Goal: Information Seeking & Learning: Learn about a topic

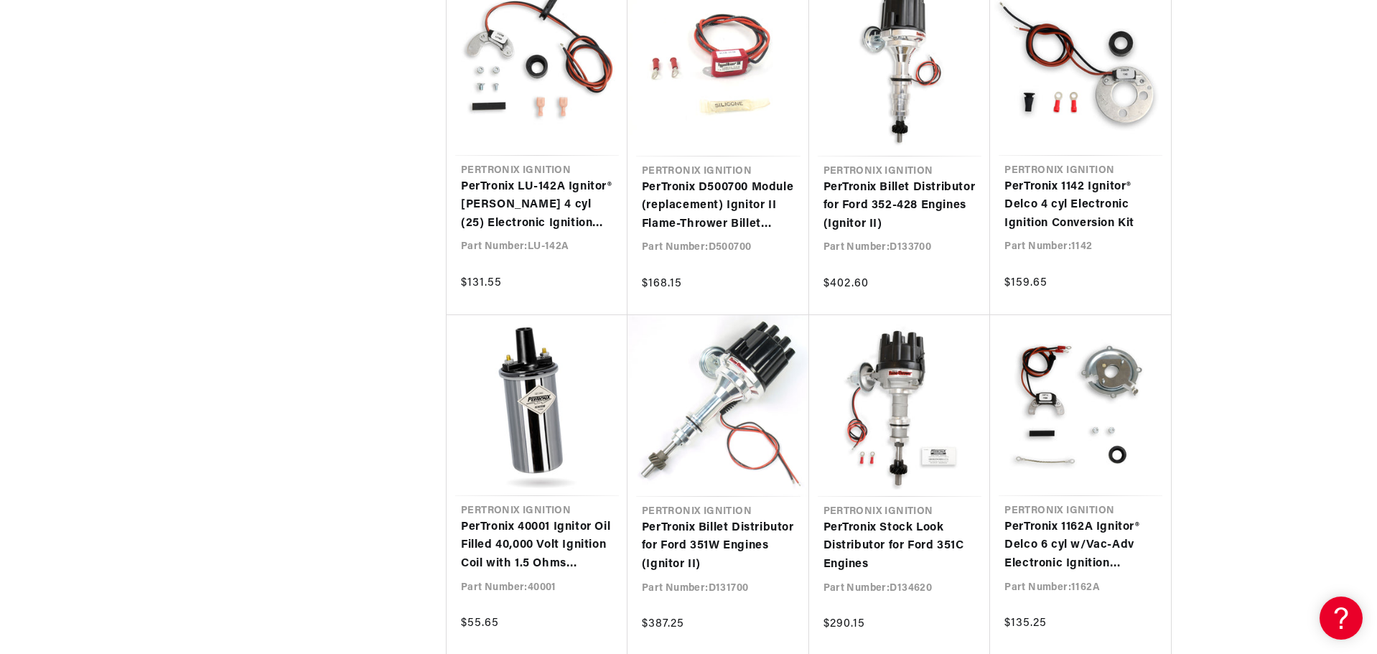
scroll to position [0, 429]
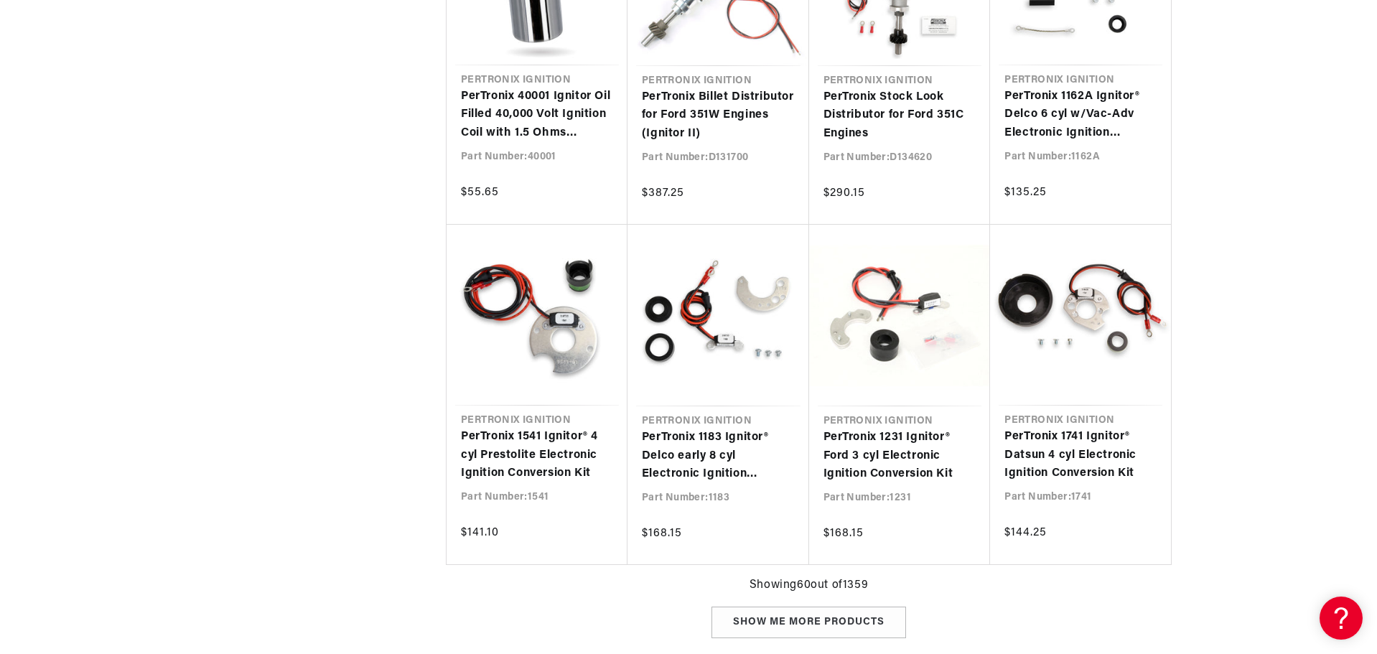
scroll to position [0, 435]
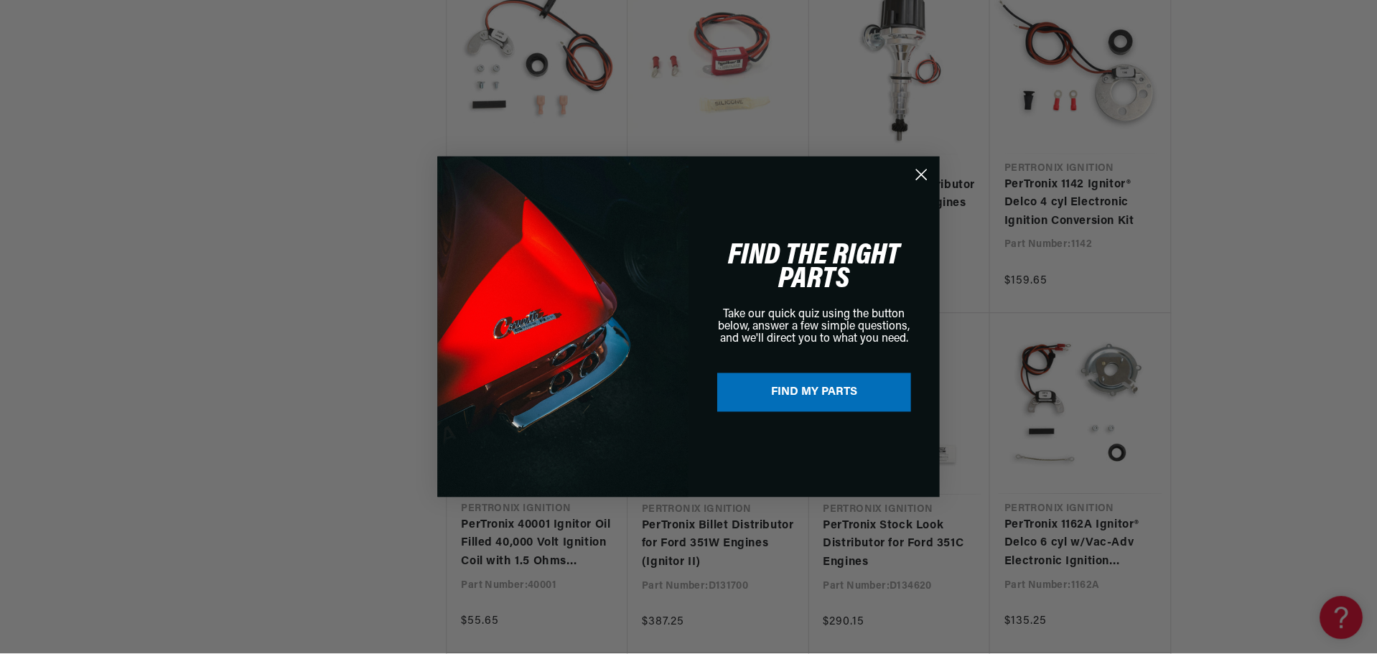
scroll to position [4071, 0]
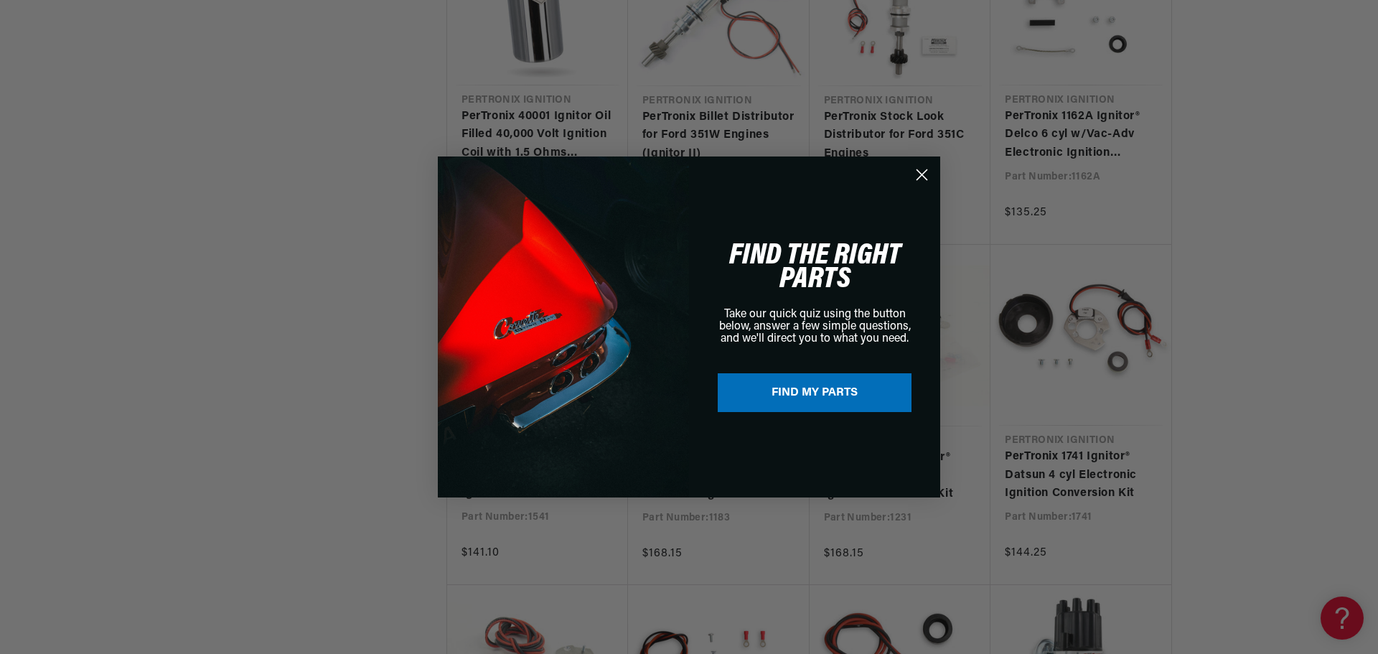
click at [1333, 619] on div "Close dialog FIND THE RIGHT PARTS Take our quick quiz using the button below, a…" at bounding box center [689, 327] width 1378 height 654
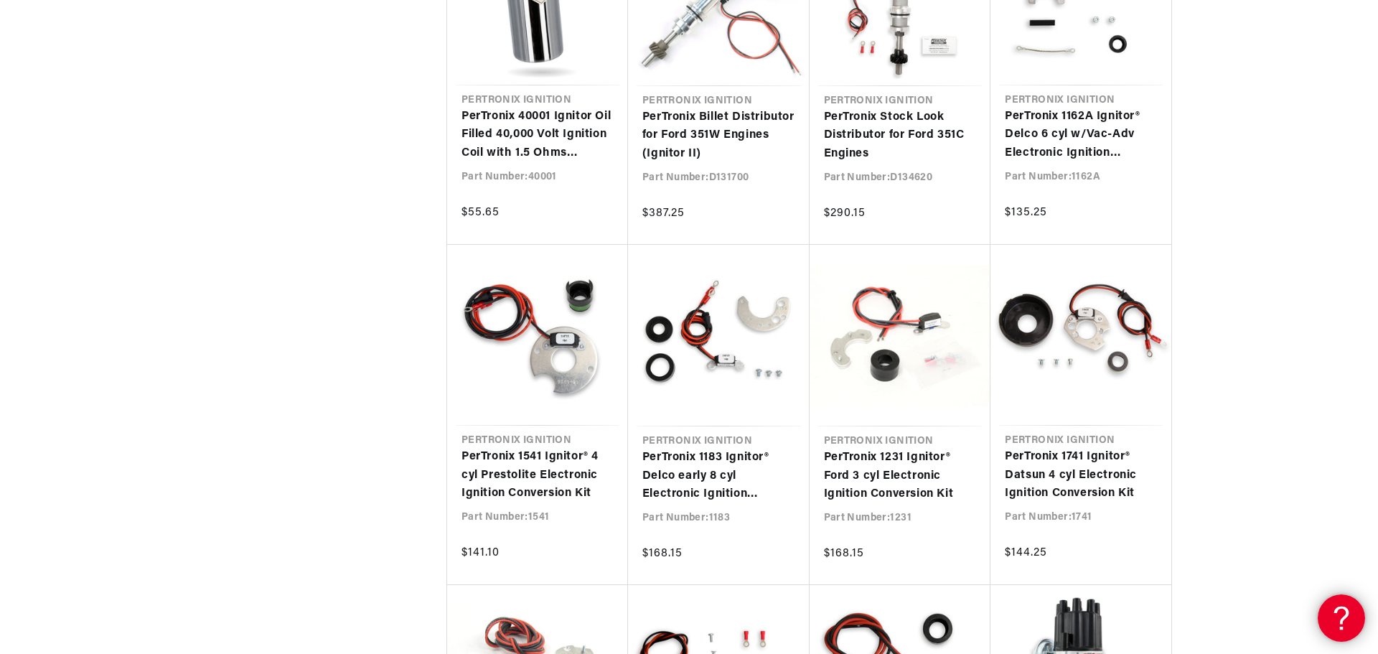
click at [1334, 617] on icon at bounding box center [1339, 616] width 22 height 108
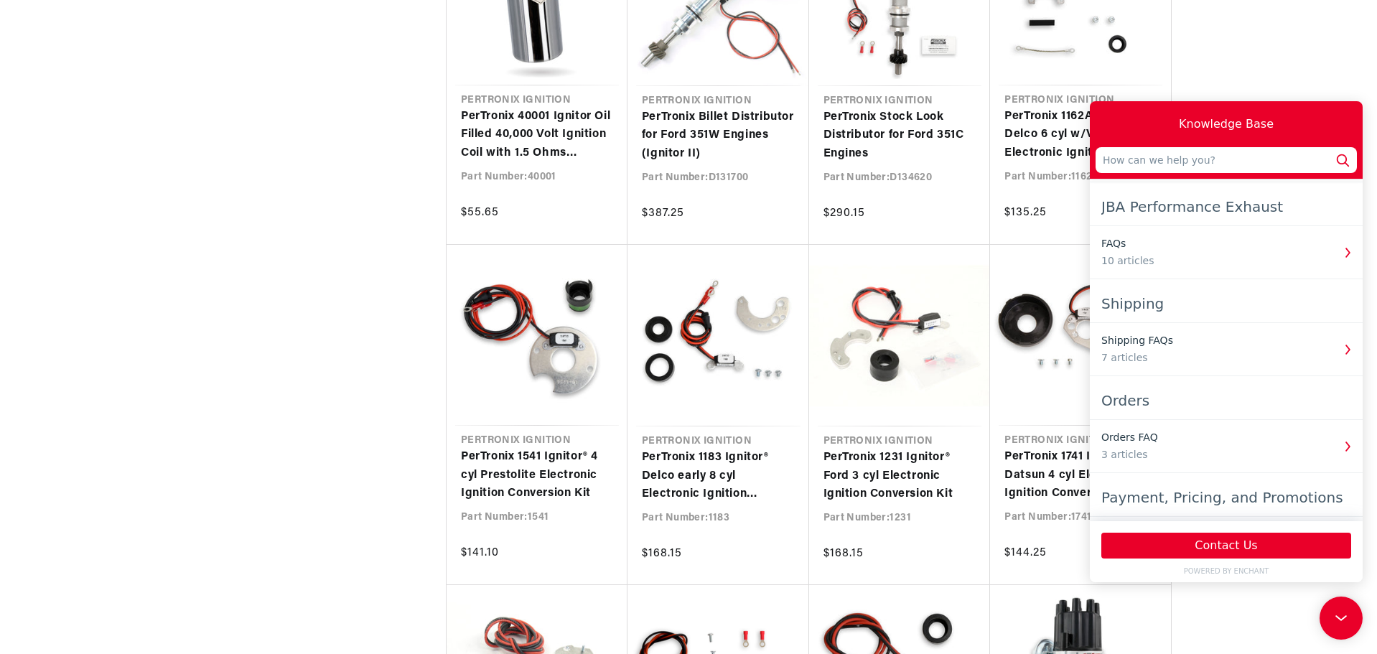
scroll to position [215, 0]
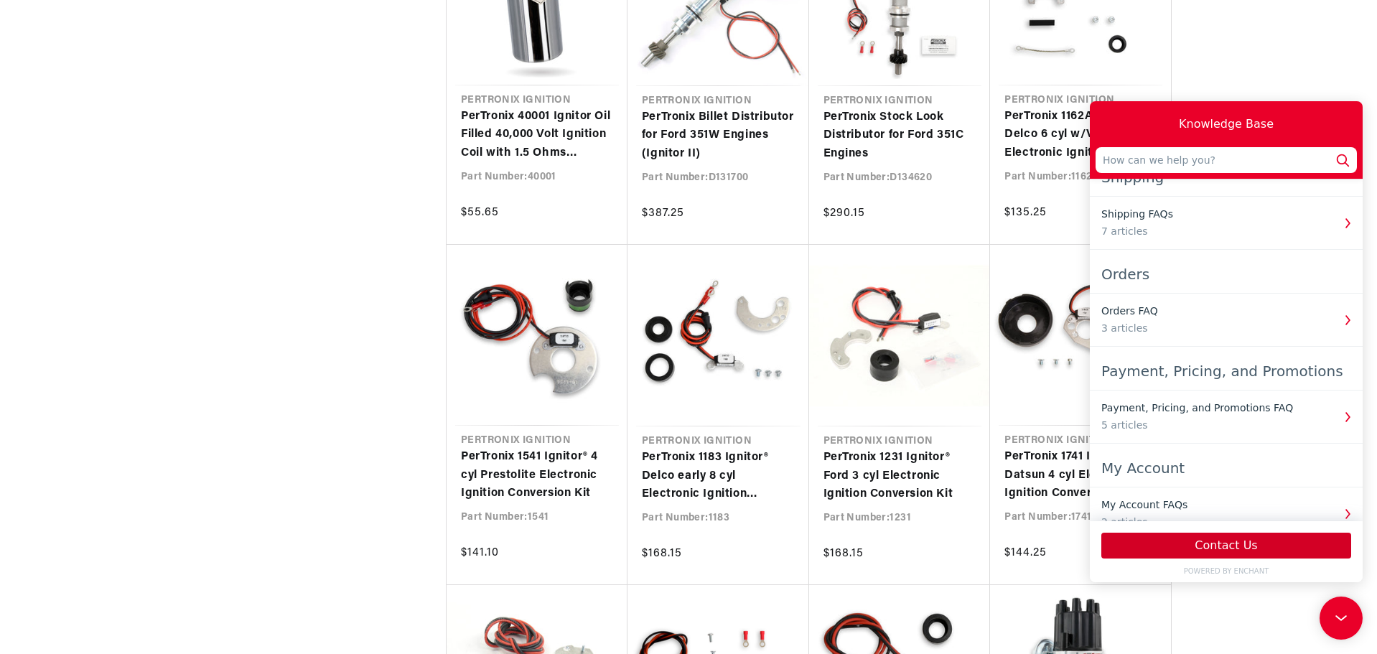
click at [1232, 548] on button "Contact Us" at bounding box center [1226, 546] width 250 height 26
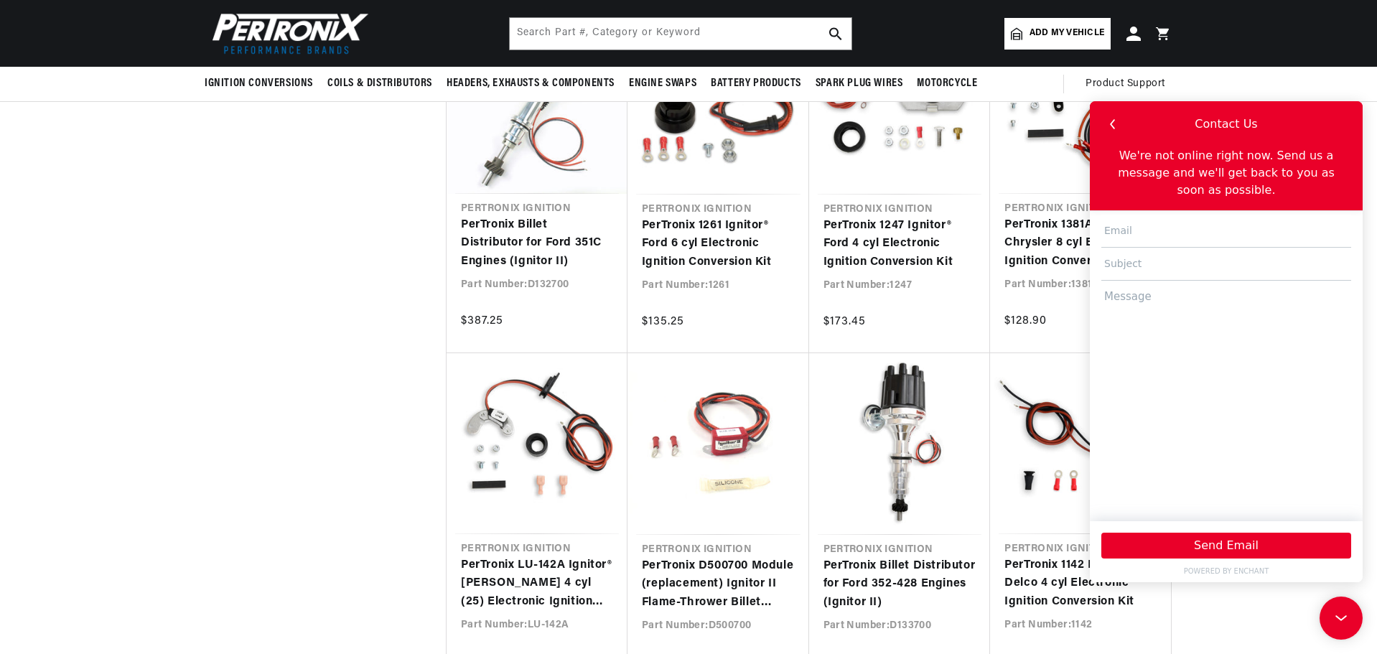
scroll to position [3281, 0]
click at [287, 34] on img at bounding box center [287, 34] width 165 height 50
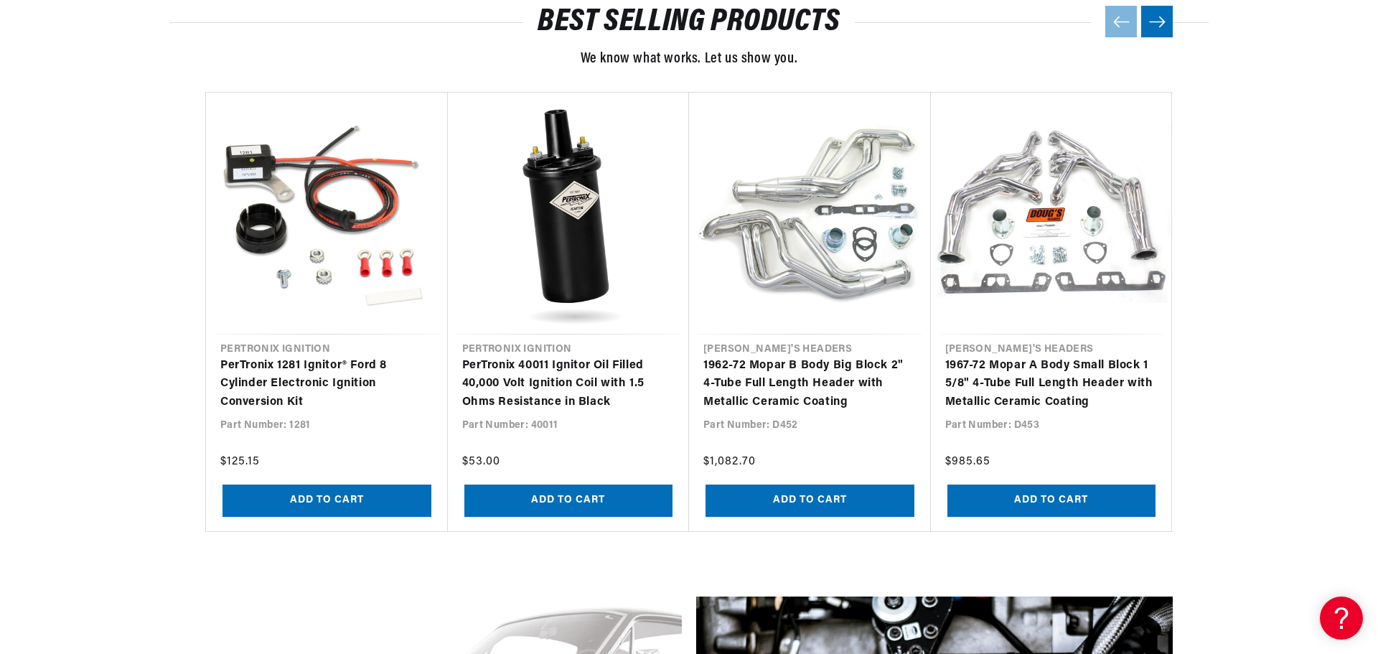
scroll to position [0, 435]
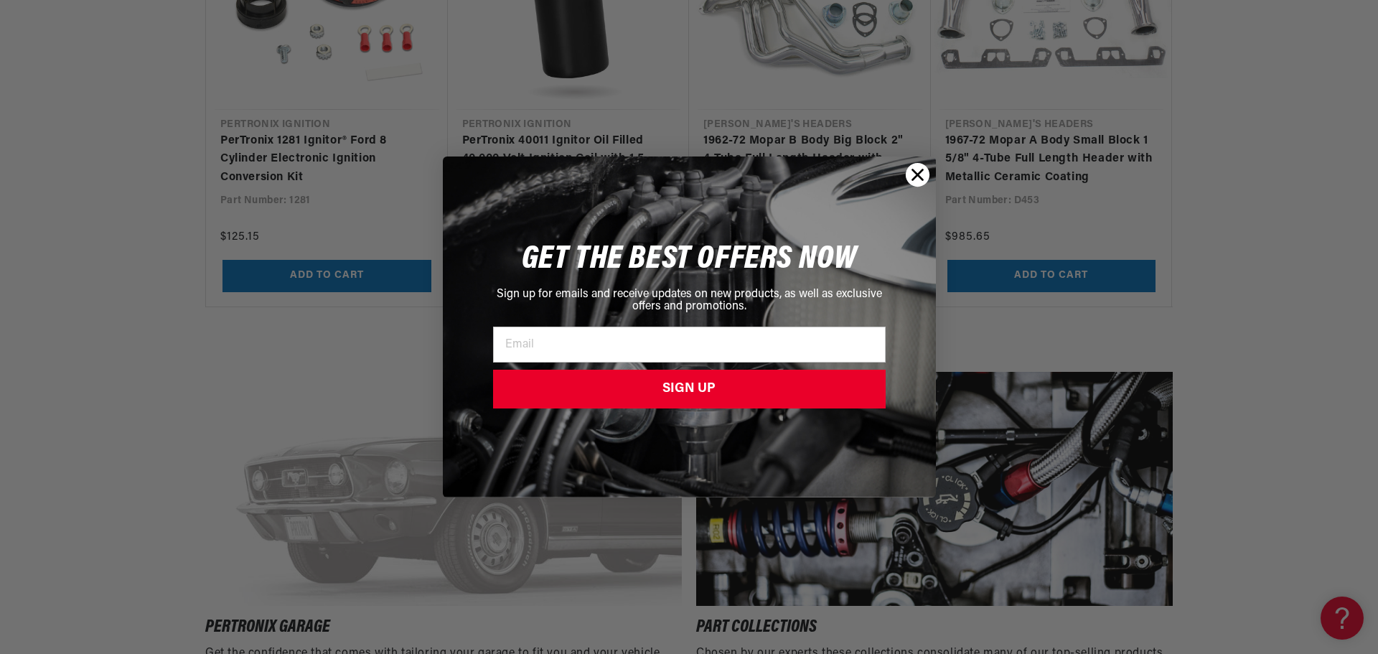
click at [919, 179] on circle "Close dialog" at bounding box center [917, 175] width 24 height 24
